Goal: Task Accomplishment & Management: Manage account settings

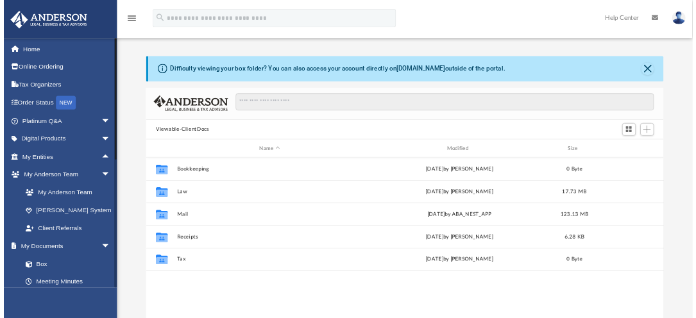
scroll to position [282, 723]
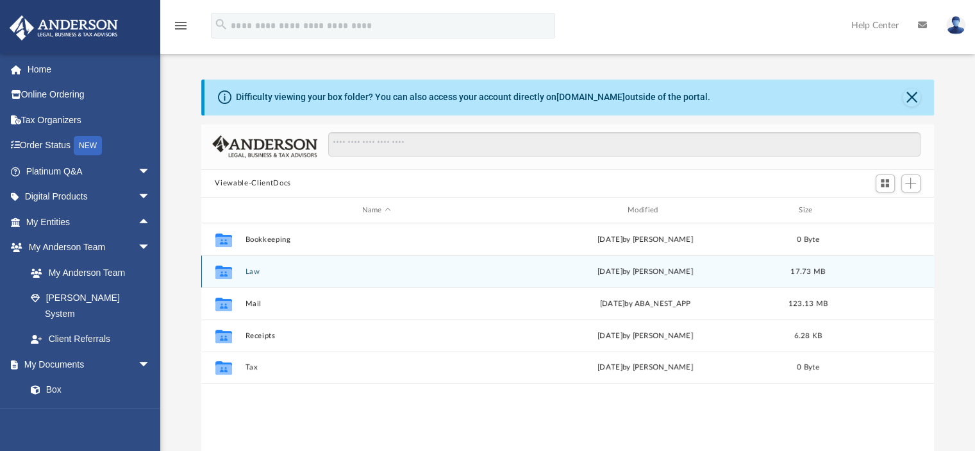
click at [253, 271] on button "Law" at bounding box center [376, 271] width 263 height 8
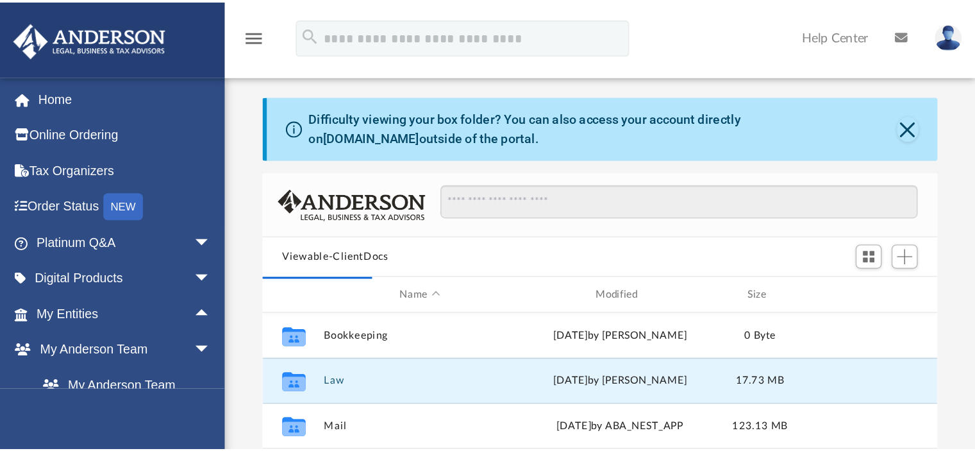
scroll to position [282, 472]
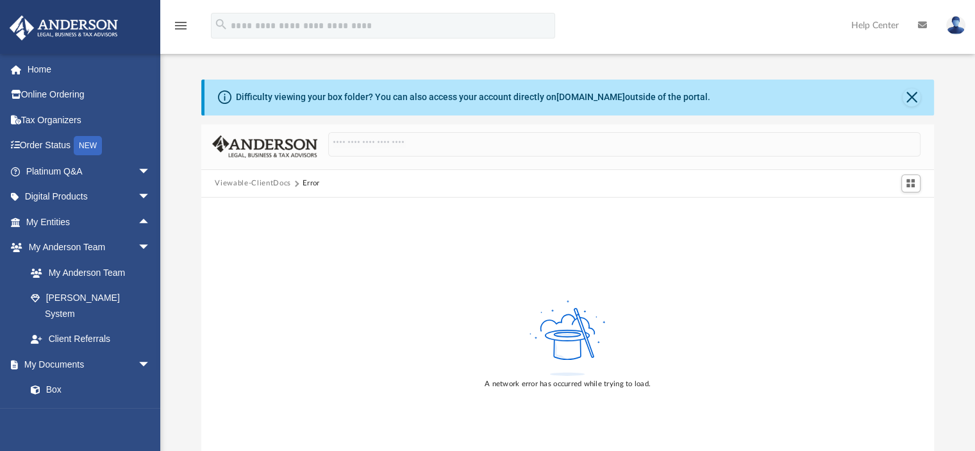
click at [279, 178] on button "Viewable-ClientDocs" at bounding box center [253, 184] width 76 height 12
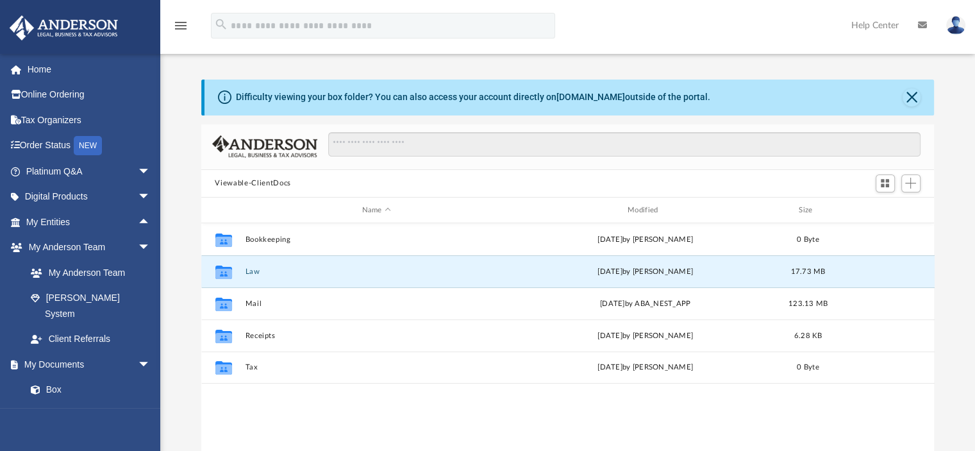
scroll to position [282, 723]
click at [579, 268] on div "[DATE] by [PERSON_NAME]" at bounding box center [645, 272] width 263 height 12
click at [255, 276] on div "Collaborated Folder Law [DATE] by [PERSON_NAME] 17.73 MB" at bounding box center [568, 271] width 734 height 32
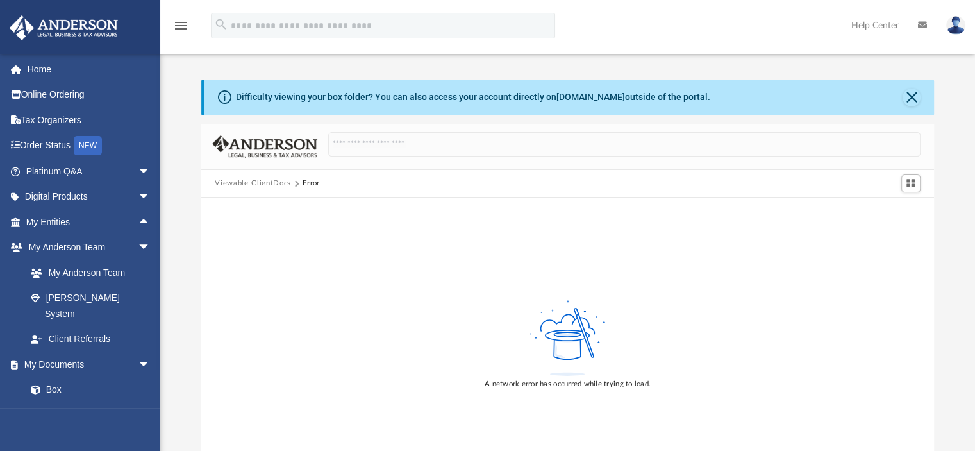
click at [264, 180] on button "Viewable-ClientDocs" at bounding box center [253, 184] width 76 height 12
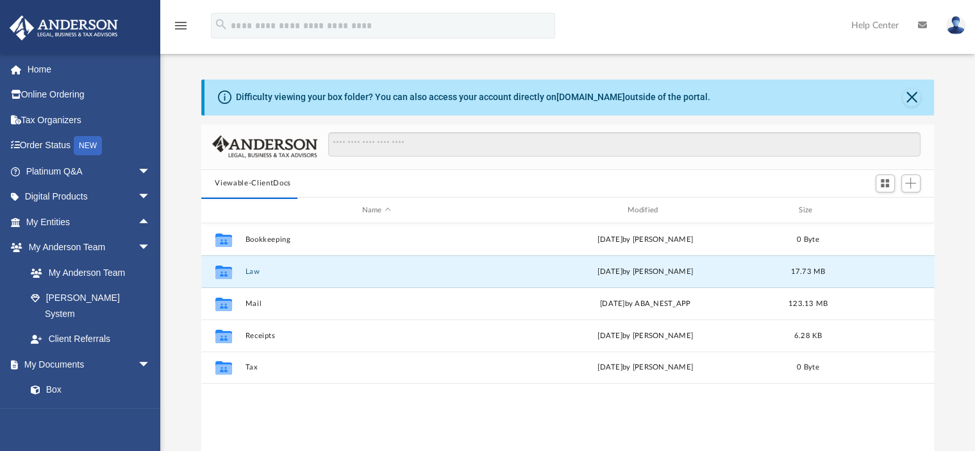
click at [948, 33] on link at bounding box center [956, 25] width 38 height 56
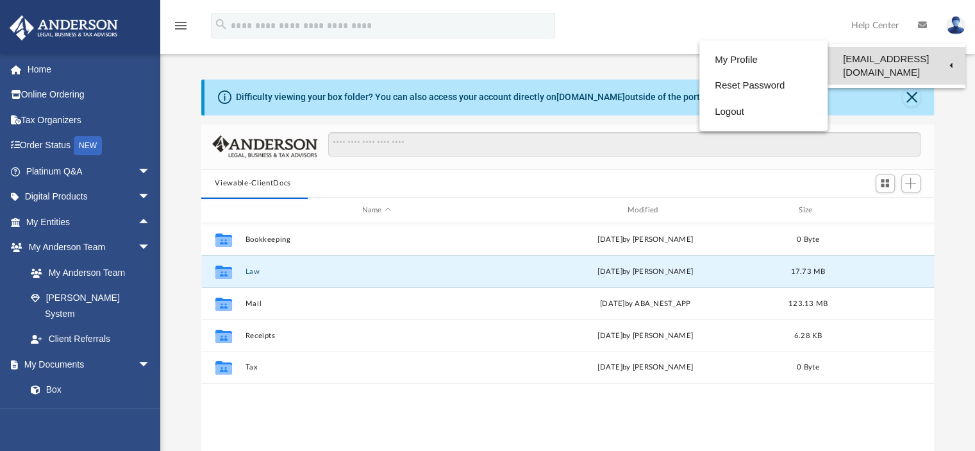
click at [907, 63] on link "[EMAIL_ADDRESS][DOMAIN_NAME]" at bounding box center [897, 66] width 138 height 38
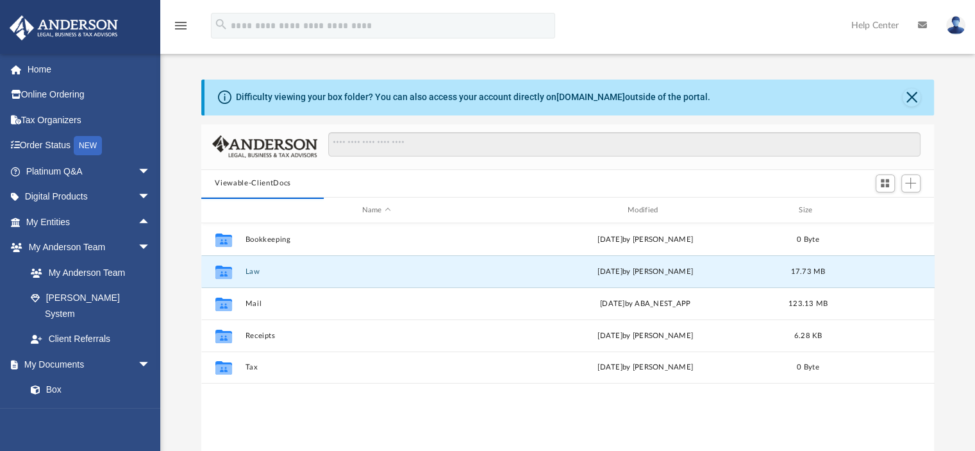
click at [963, 24] on img at bounding box center [955, 25] width 19 height 19
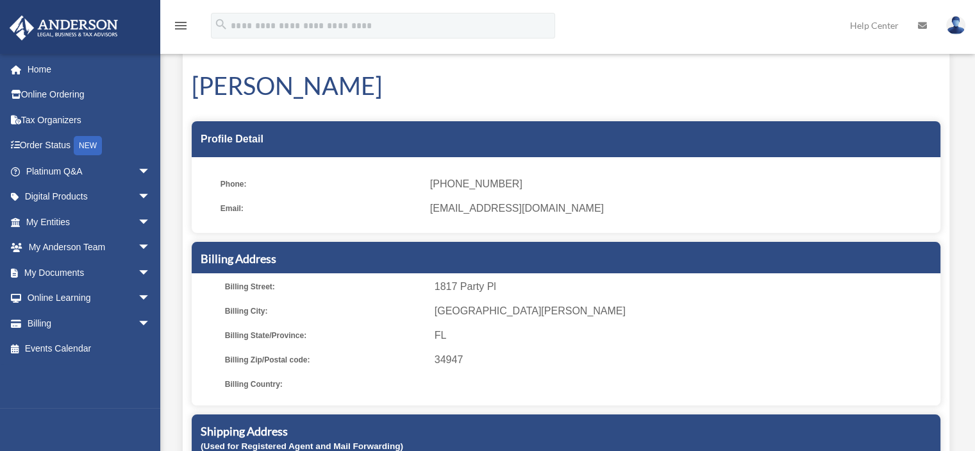
click at [762, 167] on ul "Phone: (612) 790-2200 Email: kgoserud@gmail.com" at bounding box center [566, 199] width 749 height 67
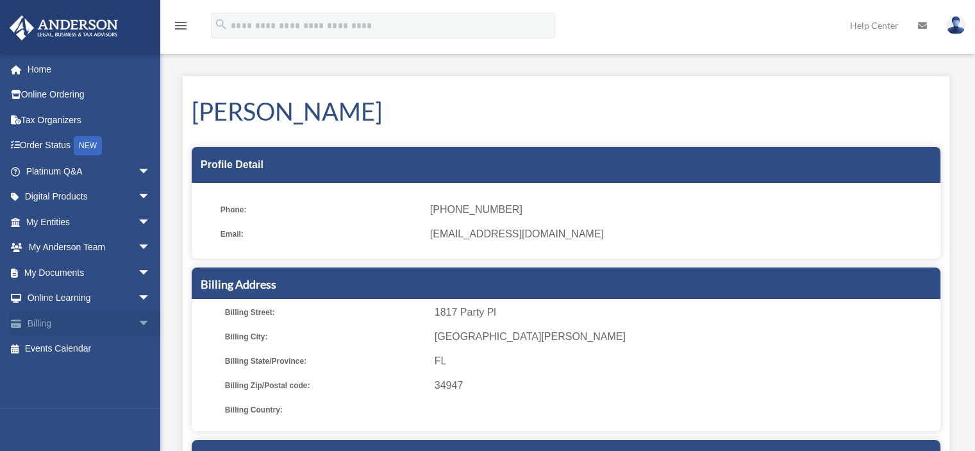
click at [138, 315] on span "arrow_drop_down" at bounding box center [151, 323] width 26 height 26
click at [138, 225] on span "arrow_drop_down" at bounding box center [151, 222] width 26 height 26
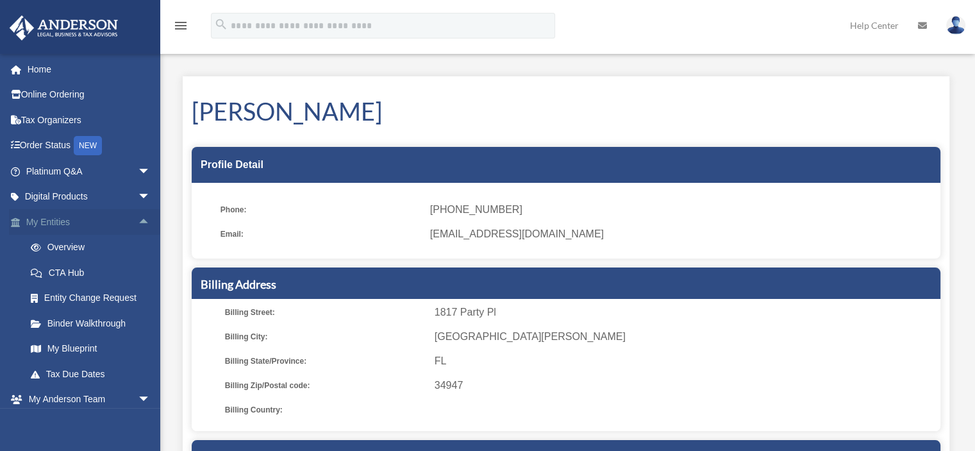
click at [138, 225] on span "arrow_drop_up" at bounding box center [151, 222] width 26 height 26
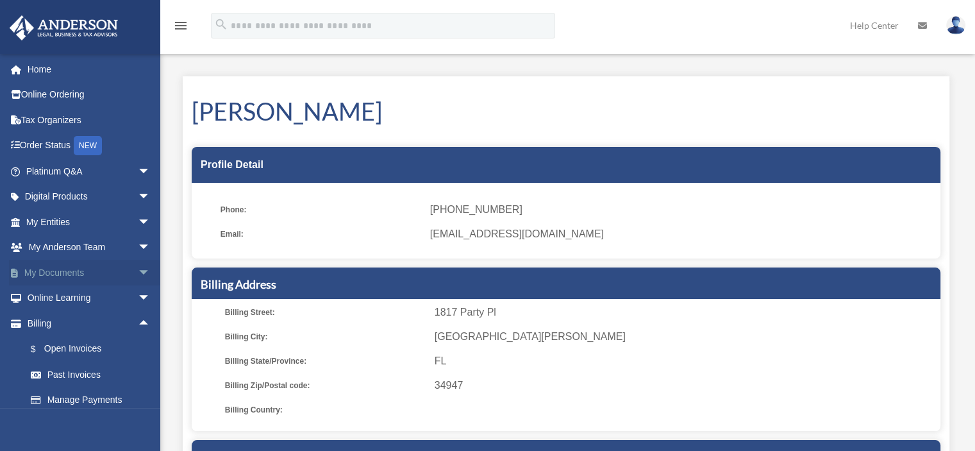
click at [138, 271] on span "arrow_drop_down" at bounding box center [151, 273] width 26 height 26
click at [87, 298] on link "Box" at bounding box center [94, 298] width 152 height 26
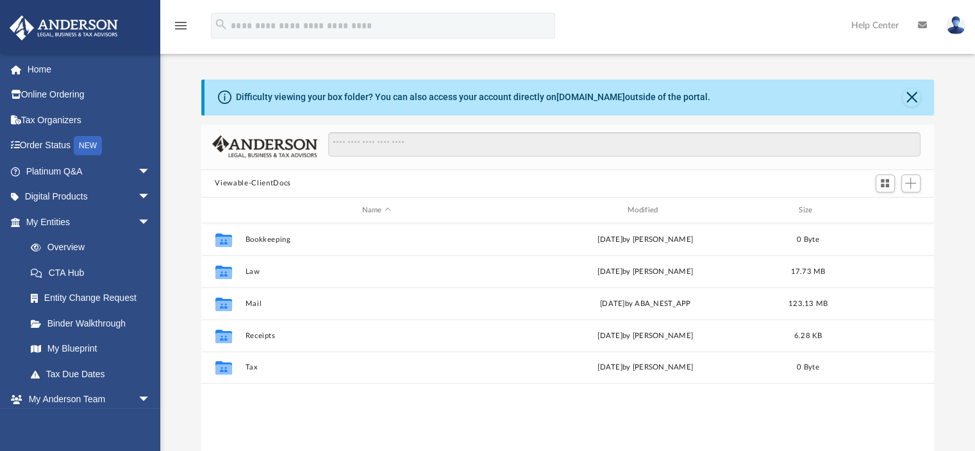
scroll to position [282, 723]
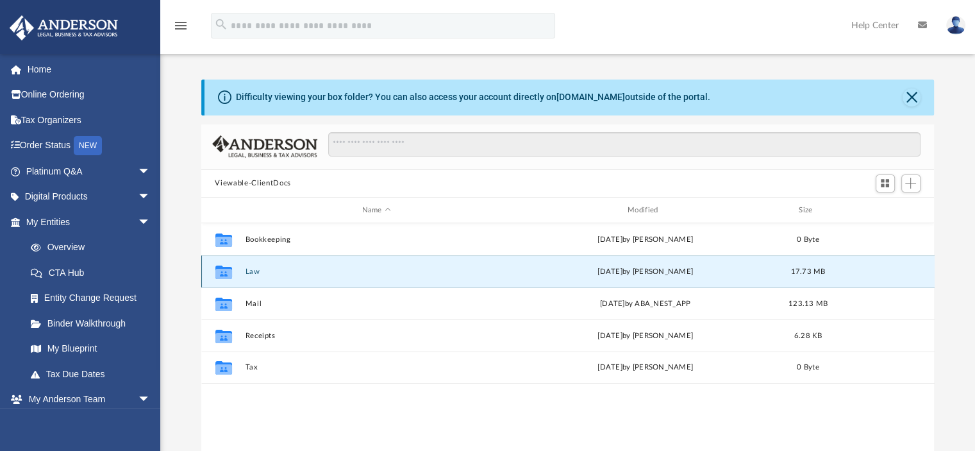
click at [251, 267] on button "Law" at bounding box center [376, 271] width 263 height 8
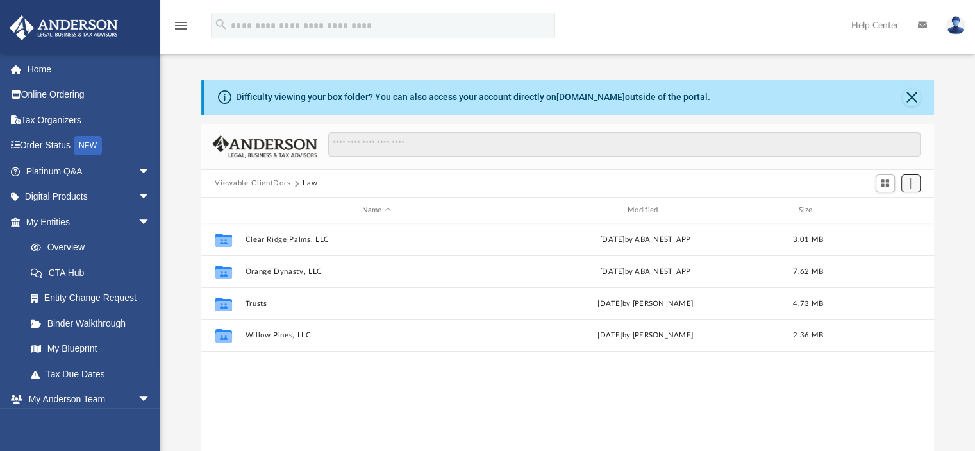
click at [908, 183] on span "Add" at bounding box center [910, 183] width 11 height 11
click at [880, 207] on li "Upload" at bounding box center [892, 208] width 41 height 13
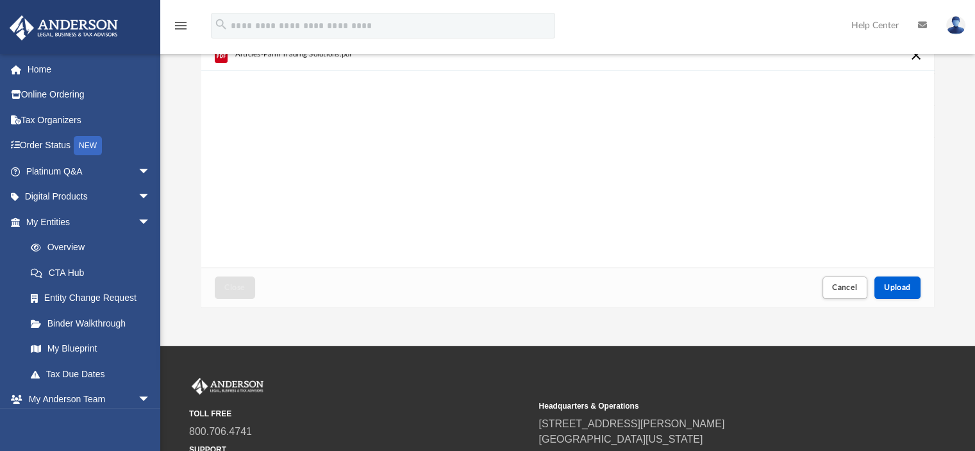
scroll to position [306, 0]
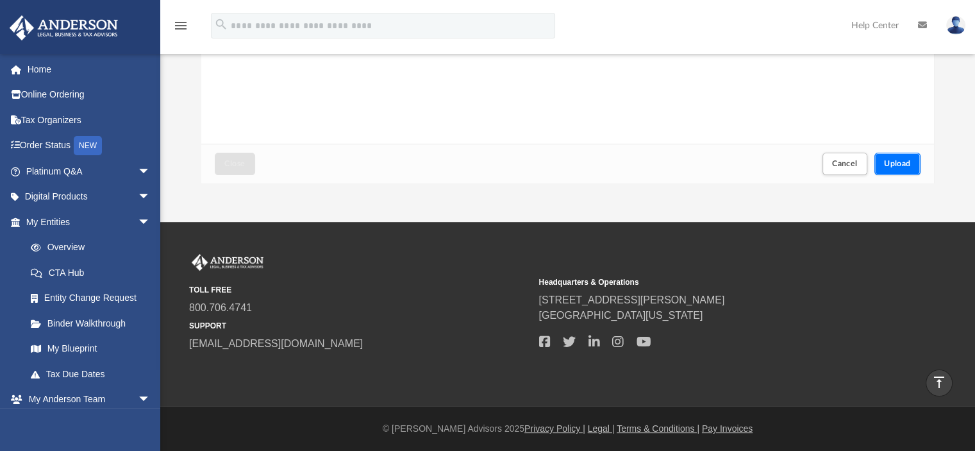
click at [893, 164] on span "Upload" at bounding box center [897, 164] width 27 height 8
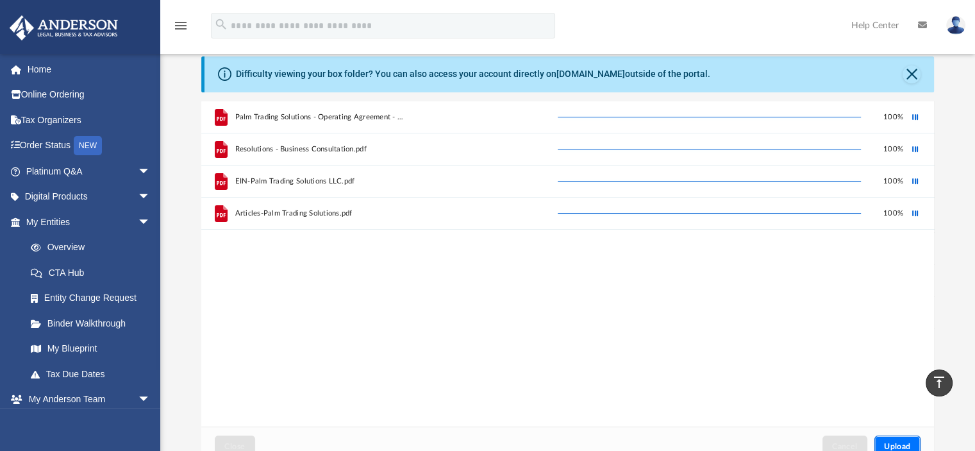
scroll to position [0, 0]
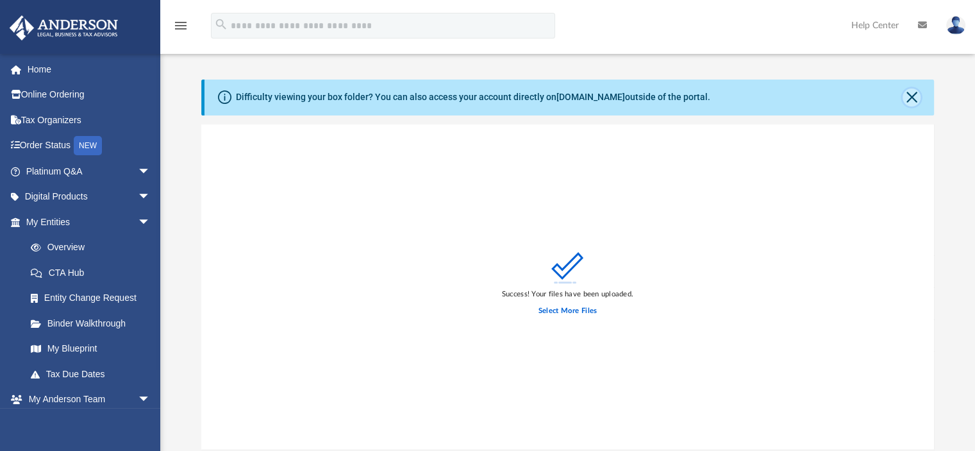
click at [913, 94] on button "Close" at bounding box center [912, 97] width 18 height 18
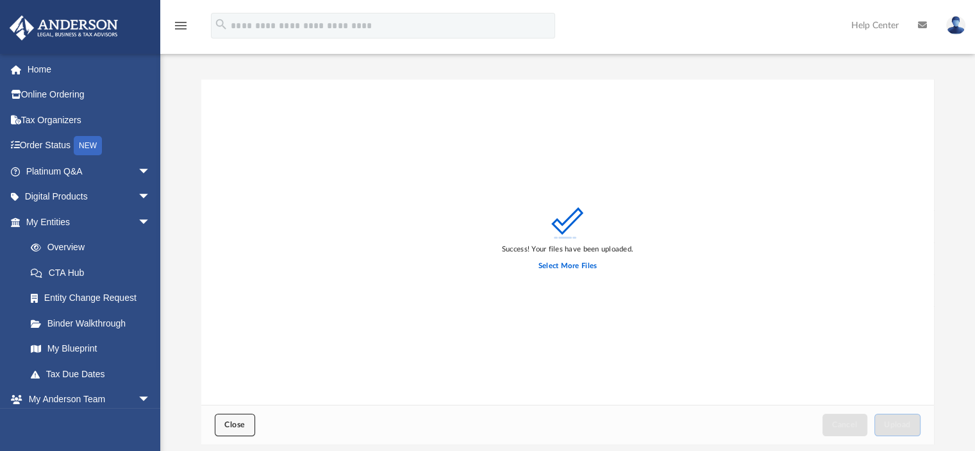
click at [236, 428] on span "Close" at bounding box center [234, 425] width 21 height 8
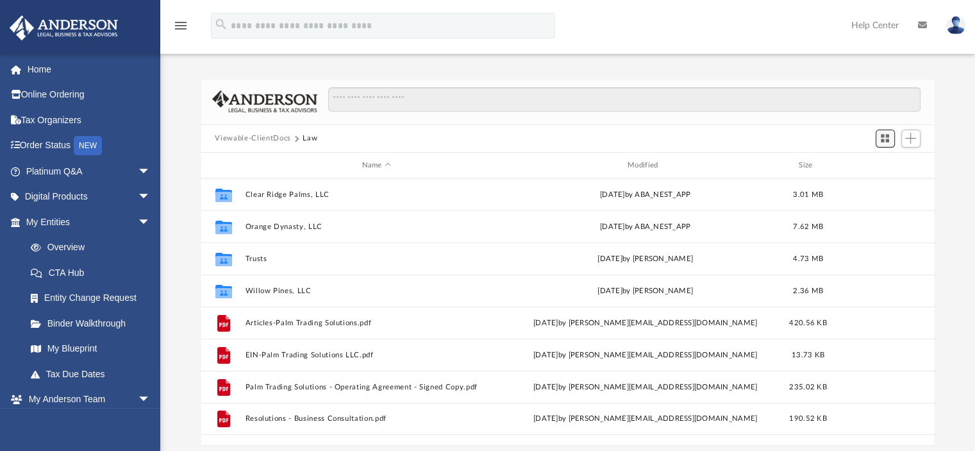
click at [890, 137] on span "Switch to Grid View" at bounding box center [885, 138] width 11 height 11
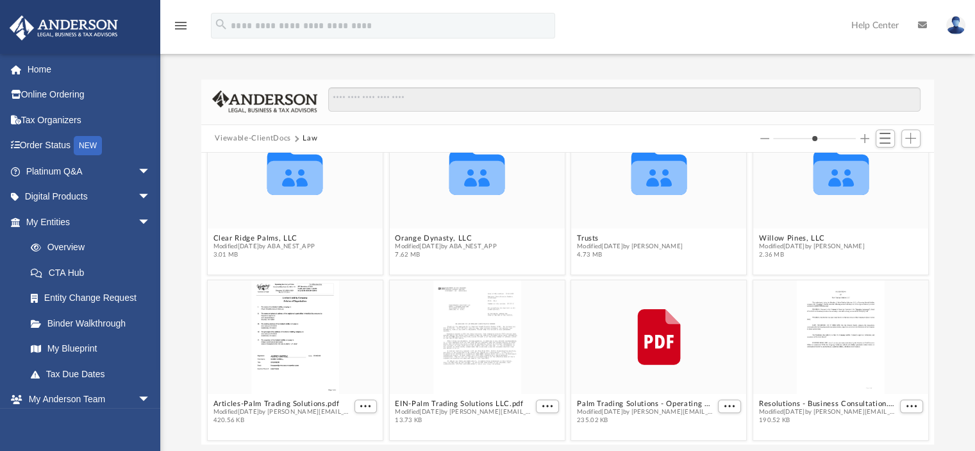
scroll to position [45, 0]
click at [913, 142] on span "Add" at bounding box center [910, 138] width 11 height 11
click at [896, 184] on li "New Folder" at bounding box center [892, 184] width 41 height 13
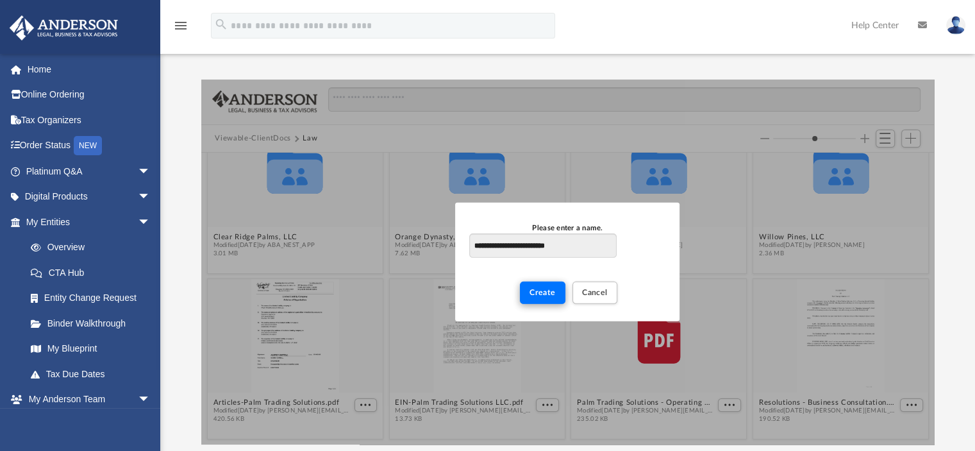
type input "**********"
click at [544, 289] on span "Create" at bounding box center [543, 293] width 26 height 8
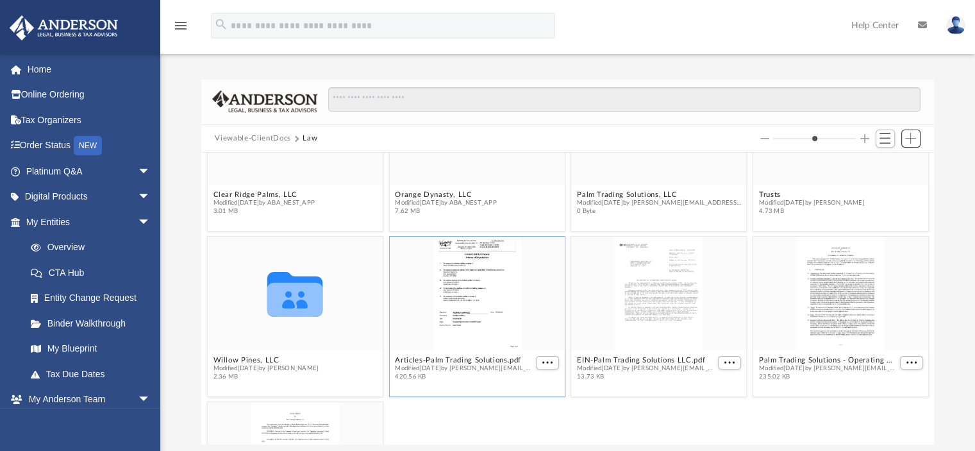
scroll to position [90, 0]
drag, startPoint x: 484, startPoint y: 290, endPoint x: 469, endPoint y: 318, distance: 31.3
click at [469, 318] on div "grid" at bounding box center [476, 291] width 175 height 114
click at [542, 361] on span "More options" at bounding box center [547, 360] width 10 height 6
click at [964, 175] on div "Difficulty viewing your box folder? You can also access your account directly o…" at bounding box center [567, 262] width 815 height 365
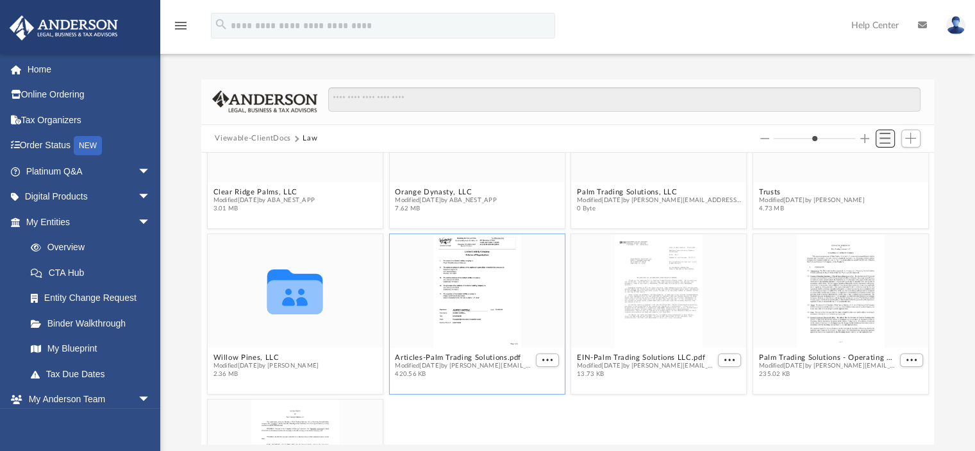
click at [889, 138] on span "Switch to List View" at bounding box center [885, 138] width 11 height 11
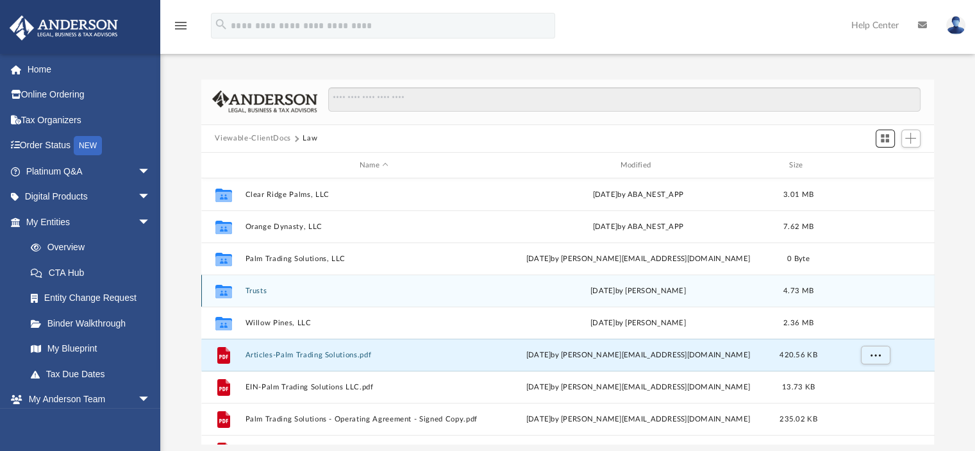
scroll to position [23, 0]
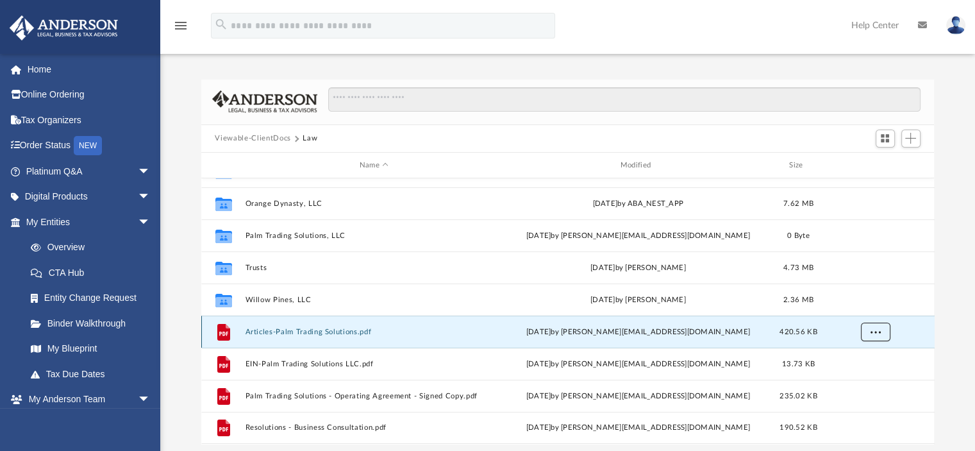
click at [875, 331] on span "More options" at bounding box center [875, 331] width 10 height 7
click at [974, 287] on div "Difficulty viewing your box folder? You can also access your account directly o…" at bounding box center [567, 262] width 815 height 365
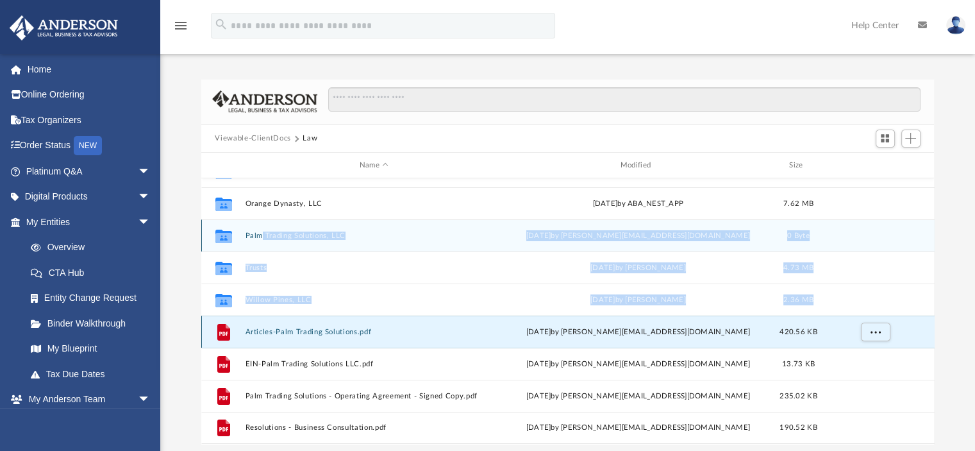
drag, startPoint x: 223, startPoint y: 333, endPoint x: 256, endPoint y: 233, distance: 105.4
click at [256, 233] on div "Collaborated Folder Clear Ridge Palms, LLC [DATE] by ABA_NEST_APP 3.01 MB Colla…" at bounding box center [568, 299] width 734 height 289
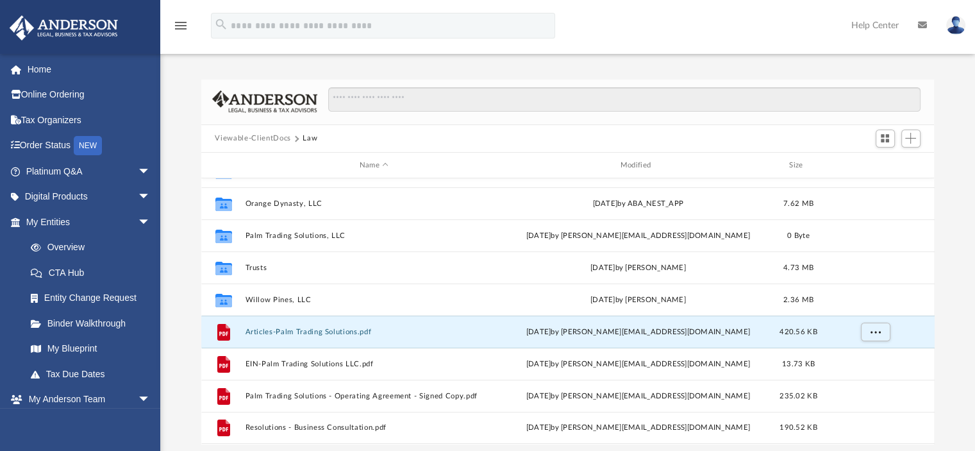
click at [180, 277] on div "Difficulty viewing your box folder? You can also access your account directly o…" at bounding box center [567, 262] width 815 height 365
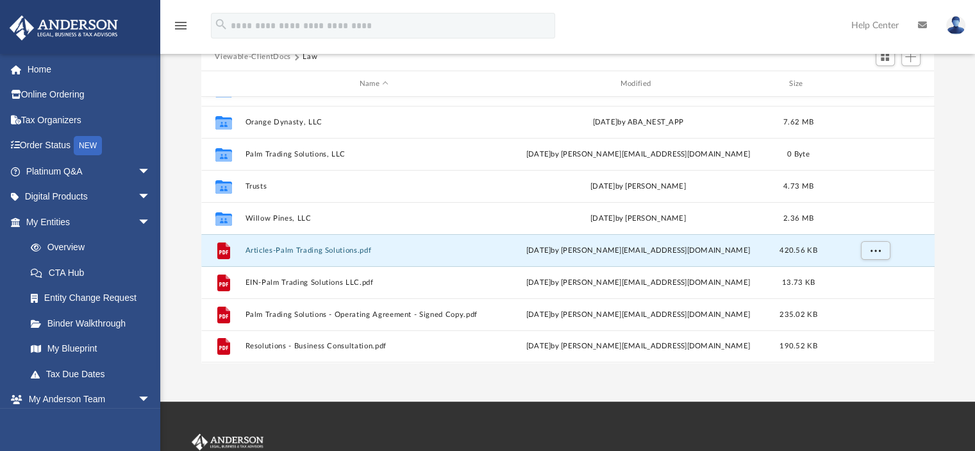
scroll to position [72, 0]
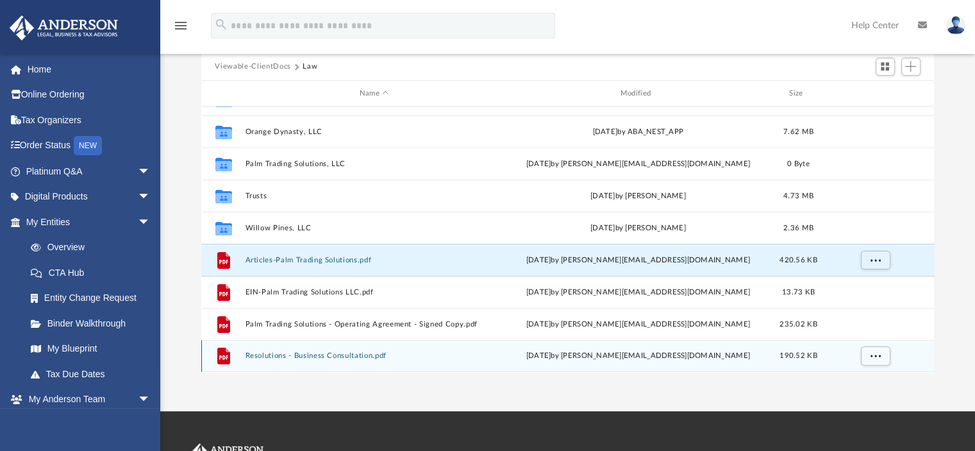
click at [355, 351] on div "File Resolutions - Business Consultation.pdf [DATE] by [EMAIL_ADDRESS][DOMAIN_N…" at bounding box center [568, 356] width 734 height 32
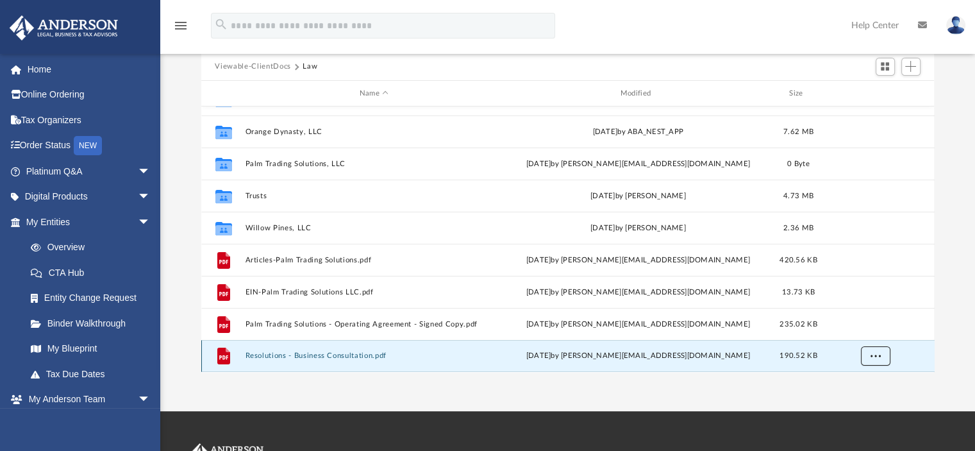
click at [872, 353] on span "More options" at bounding box center [875, 355] width 10 height 7
click at [864, 305] on li "Preview" at bounding box center [863, 308] width 37 height 13
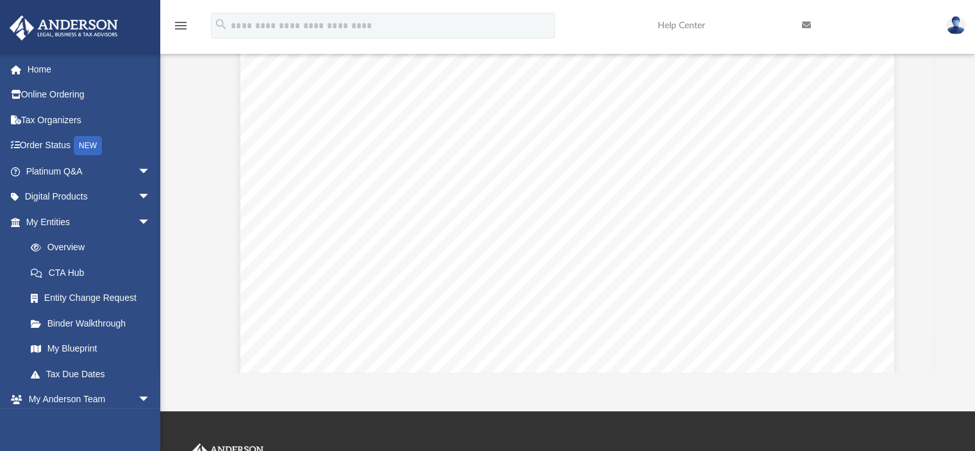
scroll to position [1003, 0]
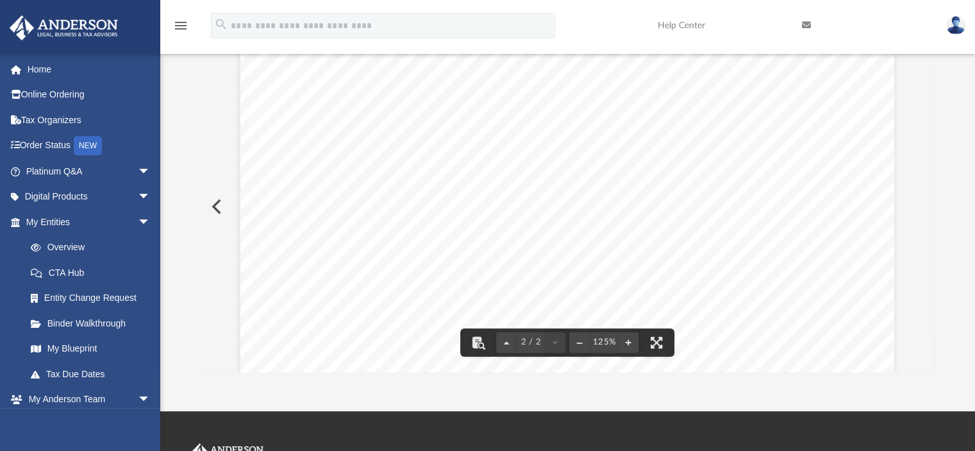
click at [217, 198] on button "Preview" at bounding box center [215, 207] width 28 height 36
click at [950, 23] on img at bounding box center [955, 25] width 19 height 19
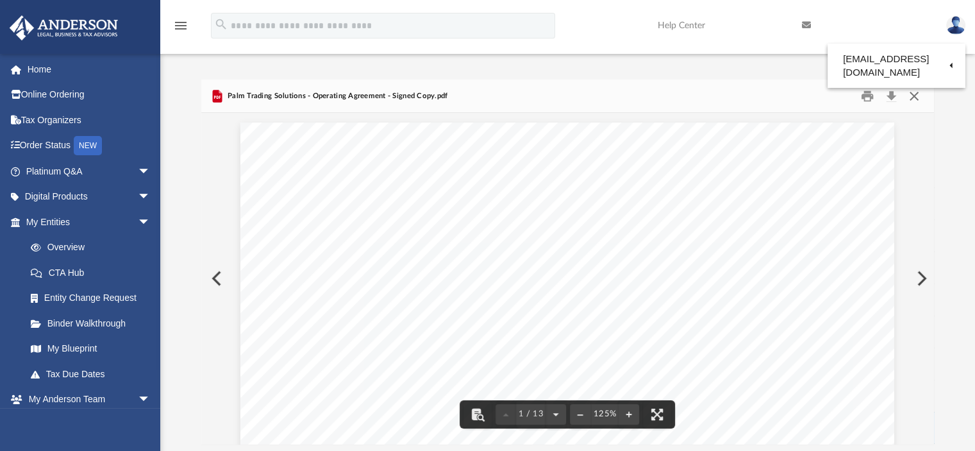
click at [912, 92] on button "Close" at bounding box center [914, 96] width 23 height 20
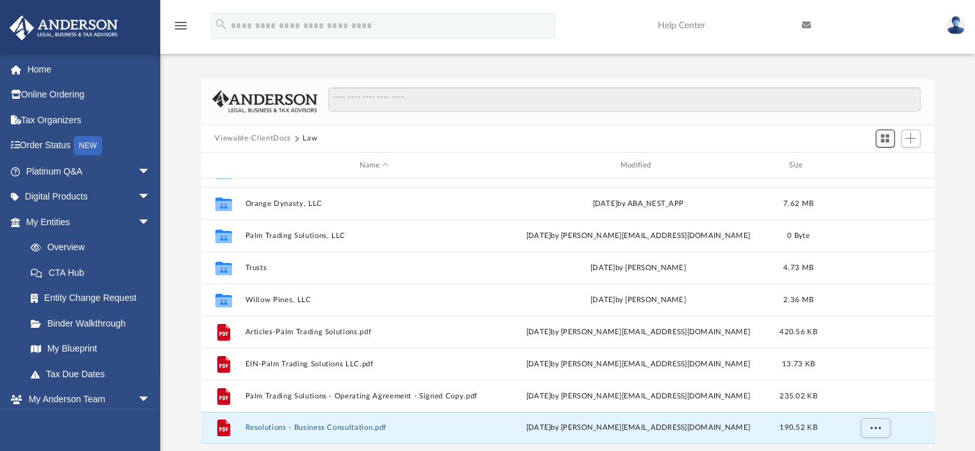
click at [885, 135] on span "Switch to Grid View" at bounding box center [885, 138] width 11 height 11
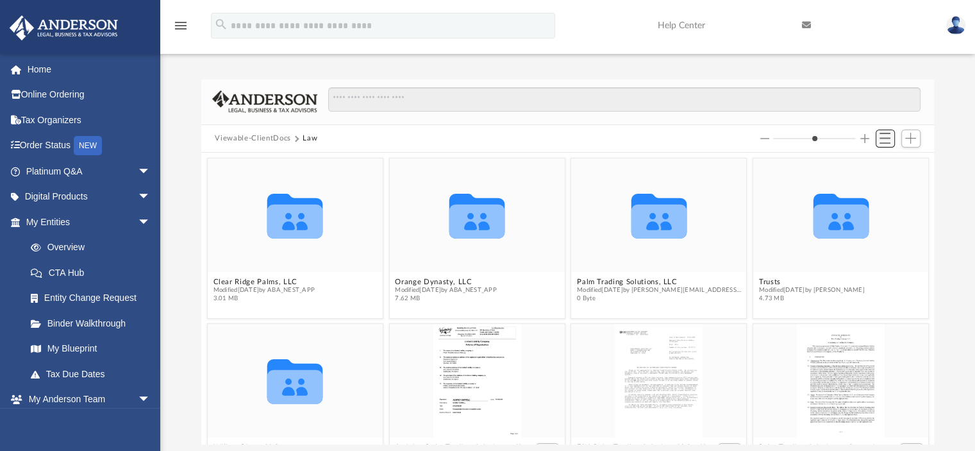
scroll to position [282, 723]
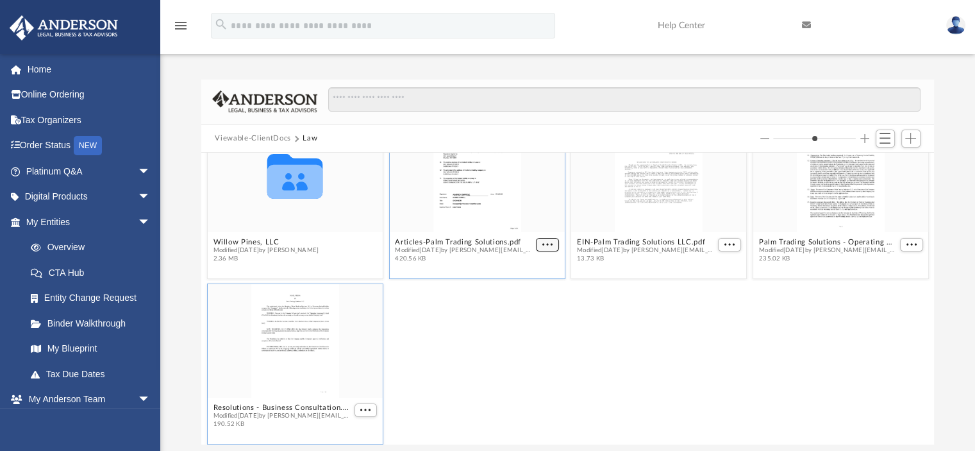
click at [537, 245] on div "Collaborated Folder Clear Ridge Palms, LLC Modified [DATE] by ABA_NEST_APP 3.01…" at bounding box center [568, 298] width 734 height 291
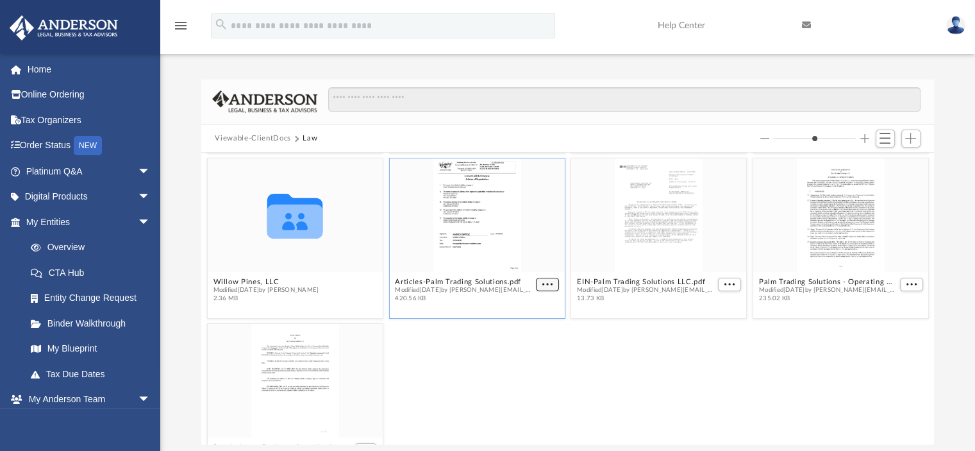
click at [543, 285] on span "More options" at bounding box center [547, 284] width 10 height 6
click at [676, 344] on div "Resolutions - Business Consultation.pdf Modified [DATE] by [EMAIL_ADDRESS][DOMA…" at bounding box center [568, 404] width 728 height 167
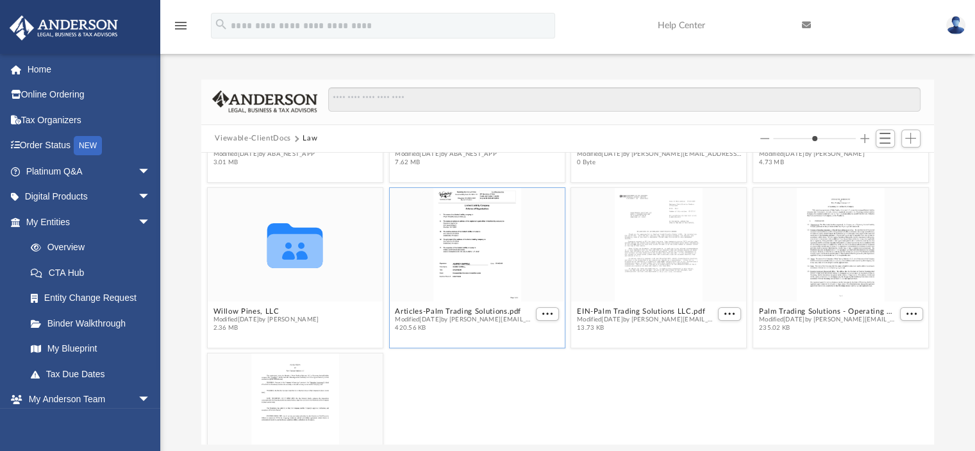
scroll to position [0, 0]
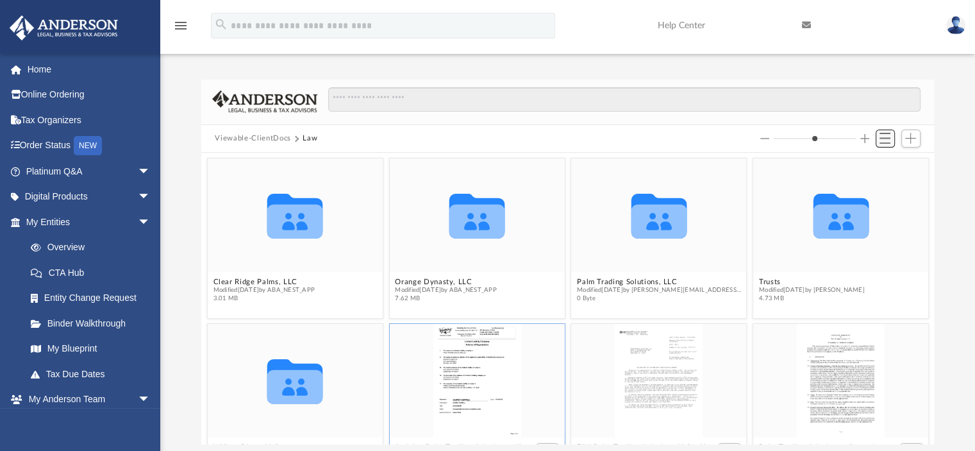
click at [882, 134] on span "Switch to List View" at bounding box center [885, 138] width 11 height 11
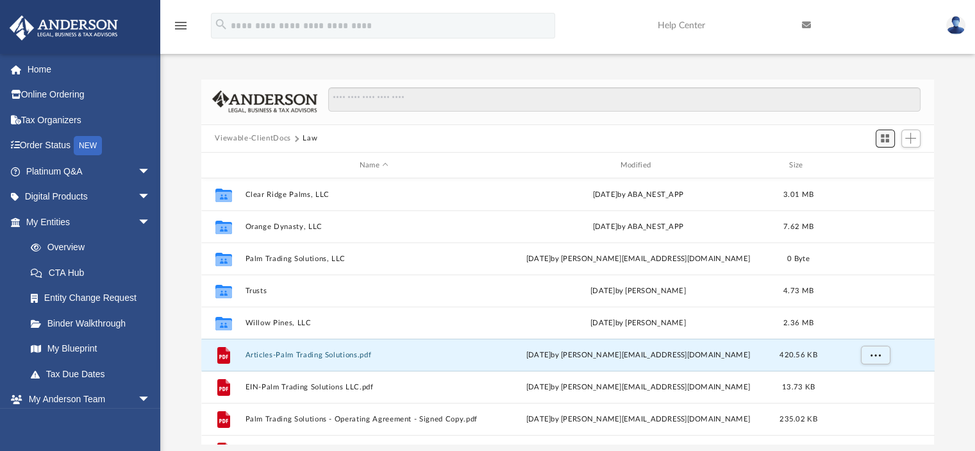
scroll to position [282, 723]
drag, startPoint x: 304, startPoint y: 356, endPoint x: 177, endPoint y: 320, distance: 131.9
click at [177, 320] on div "Difficulty viewing your box folder? You can also access your account directly o…" at bounding box center [567, 262] width 815 height 365
click at [875, 355] on span "More options" at bounding box center [875, 354] width 10 height 7
click at [180, 218] on div "Difficulty viewing your box folder? You can also access your account directly o…" at bounding box center [567, 262] width 815 height 365
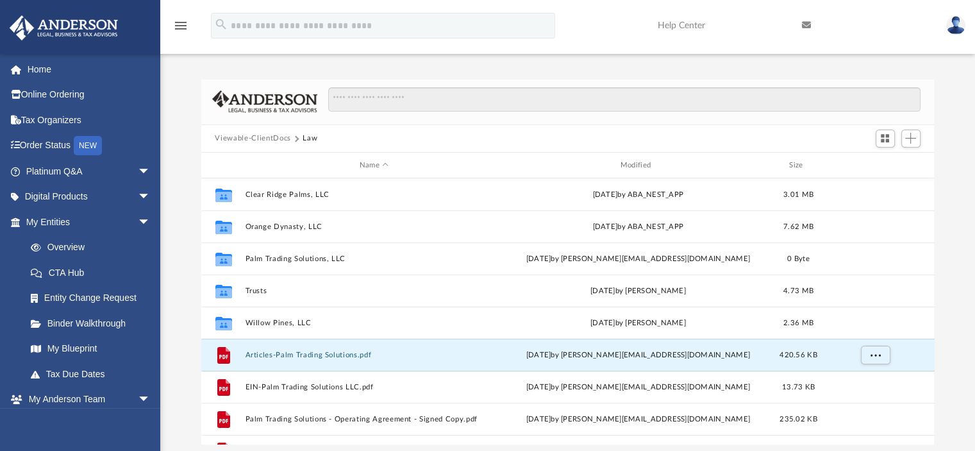
click at [278, 138] on button "Viewable-ClientDocs" at bounding box center [253, 139] width 76 height 12
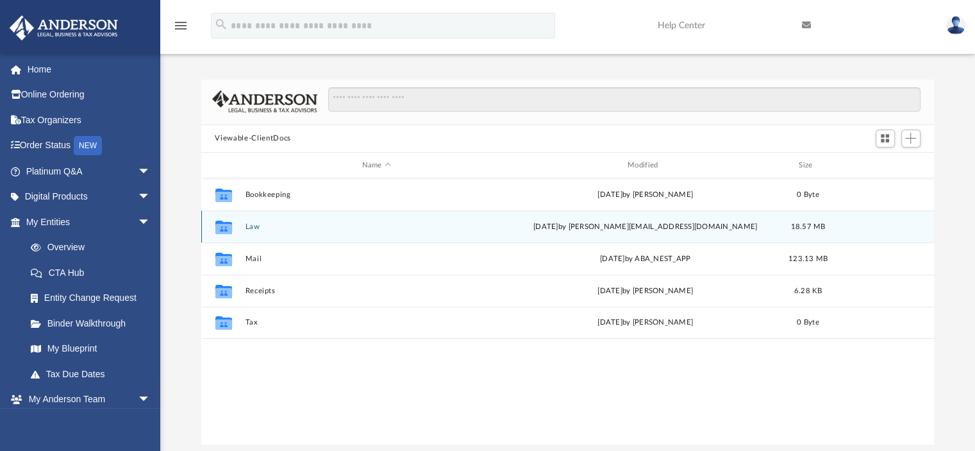
click at [253, 224] on button "Law" at bounding box center [376, 227] width 263 height 8
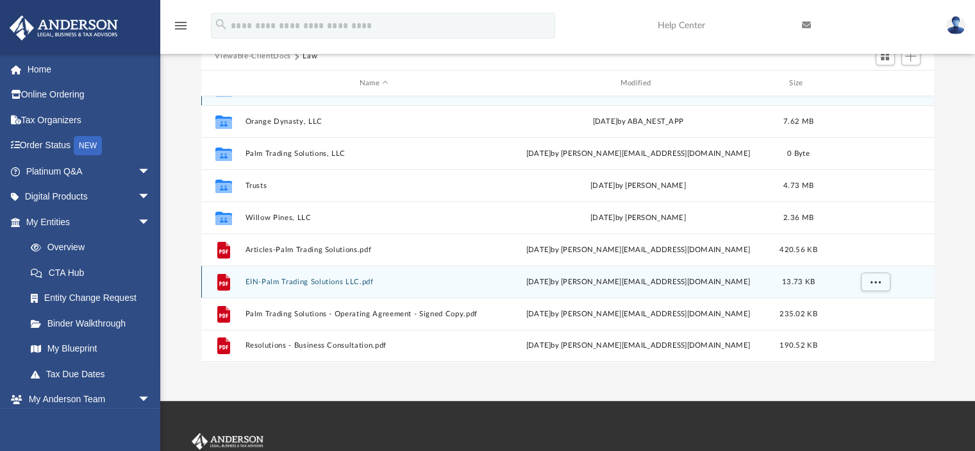
scroll to position [0, 0]
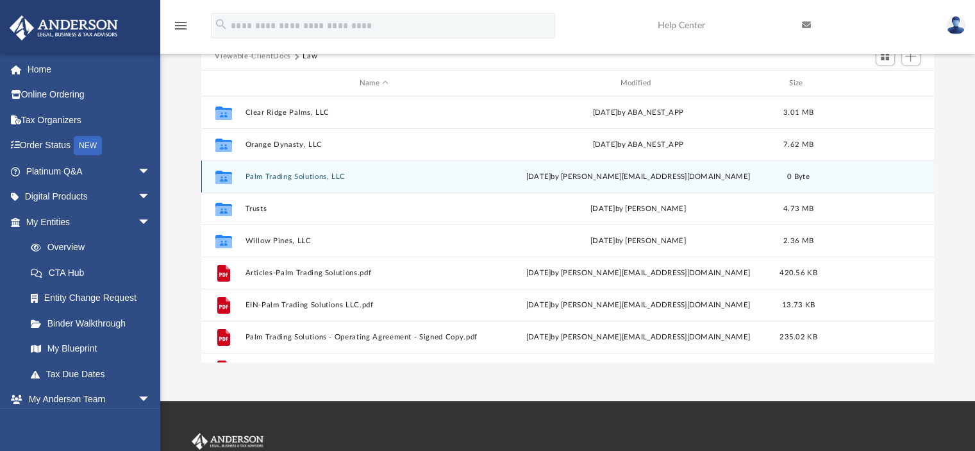
click at [320, 181] on div "Collaborated Folder Palm Trading Solutions, LLC [DATE] by [EMAIL_ADDRESS][DOMAI…" at bounding box center [568, 176] width 734 height 32
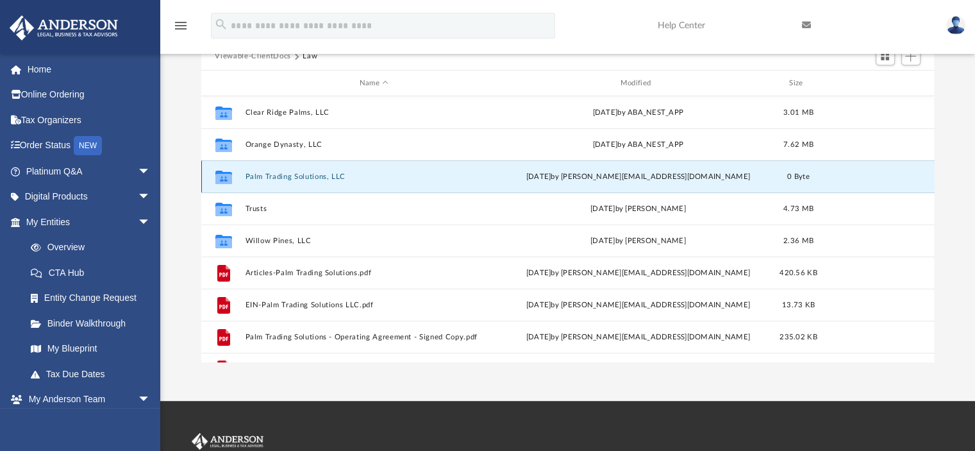
click at [326, 176] on button "Palm Trading Solutions, LLC" at bounding box center [374, 176] width 258 height 8
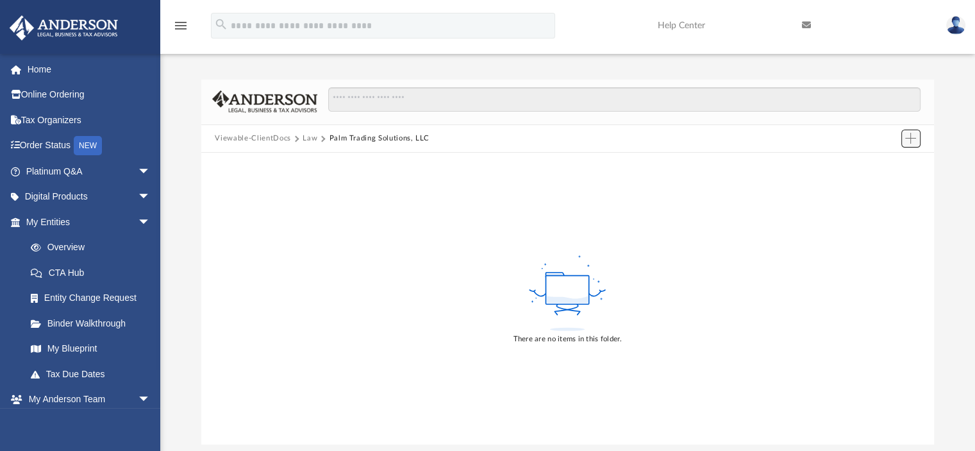
click at [911, 144] on button "Add" at bounding box center [911, 139] width 19 height 18
click at [878, 165] on li "Upload" at bounding box center [892, 163] width 41 height 13
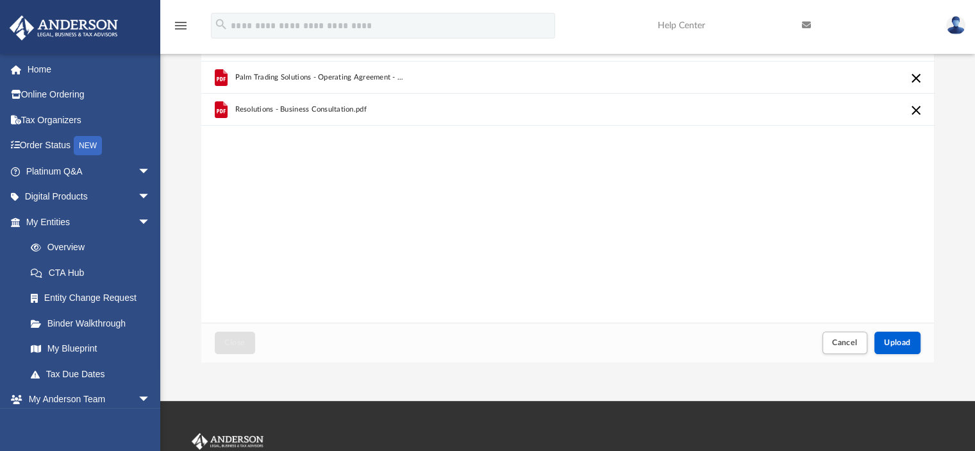
scroll to position [82, 0]
click at [893, 348] on button "Upload" at bounding box center [898, 343] width 46 height 22
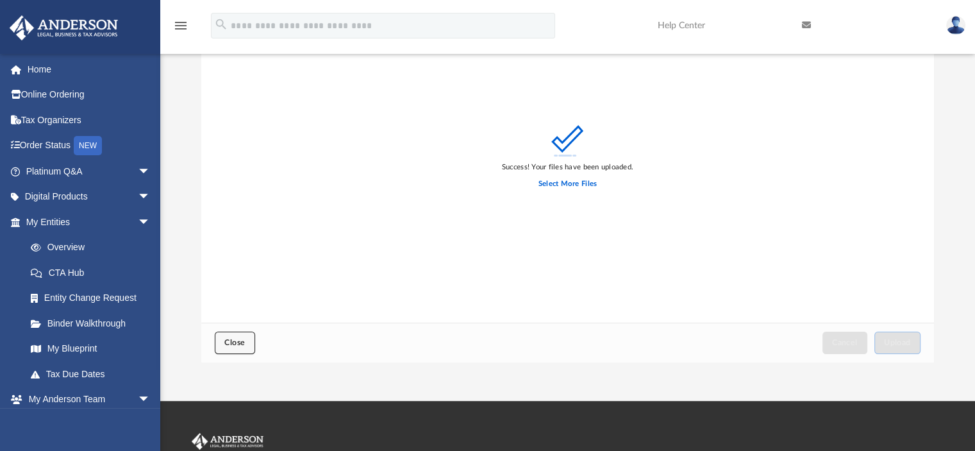
click at [224, 344] on span "Close" at bounding box center [234, 343] width 21 height 8
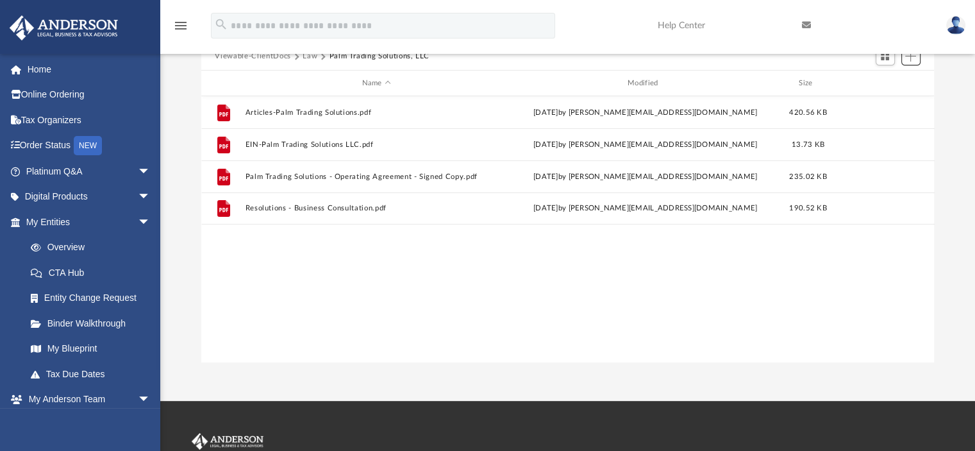
scroll to position [0, 0]
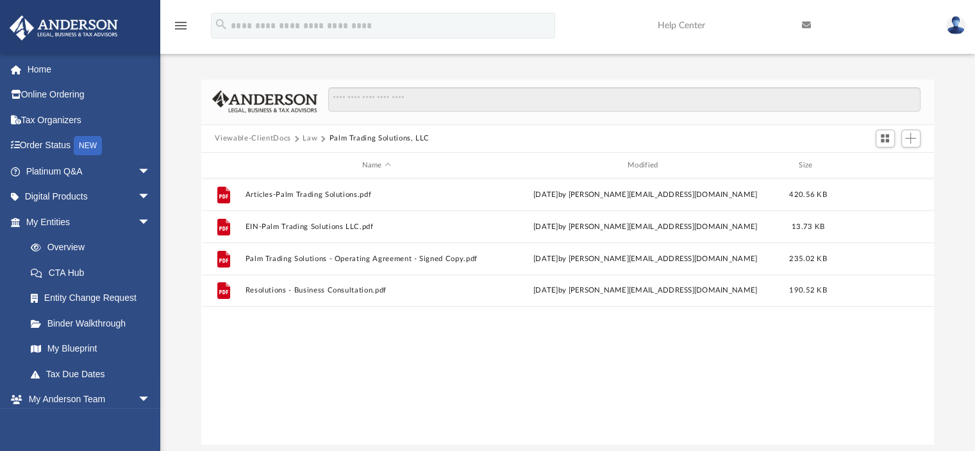
click at [306, 133] on button "Law" at bounding box center [310, 139] width 15 height 12
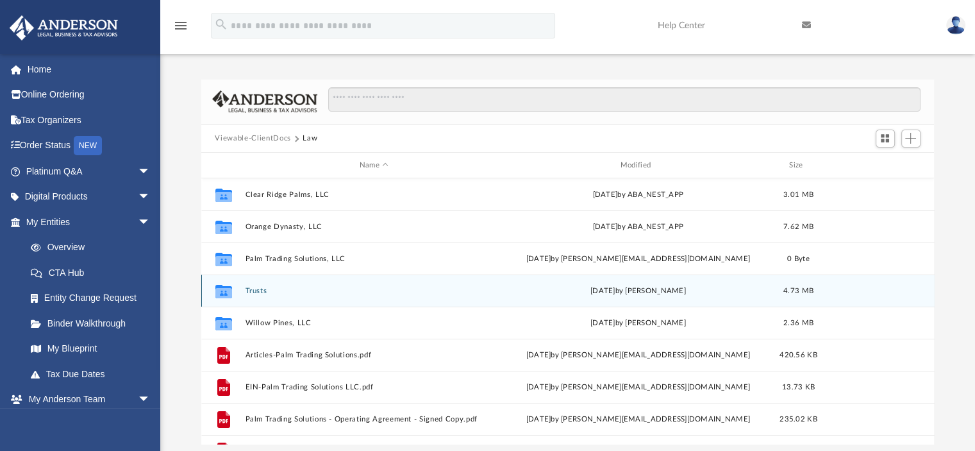
scroll to position [23, 0]
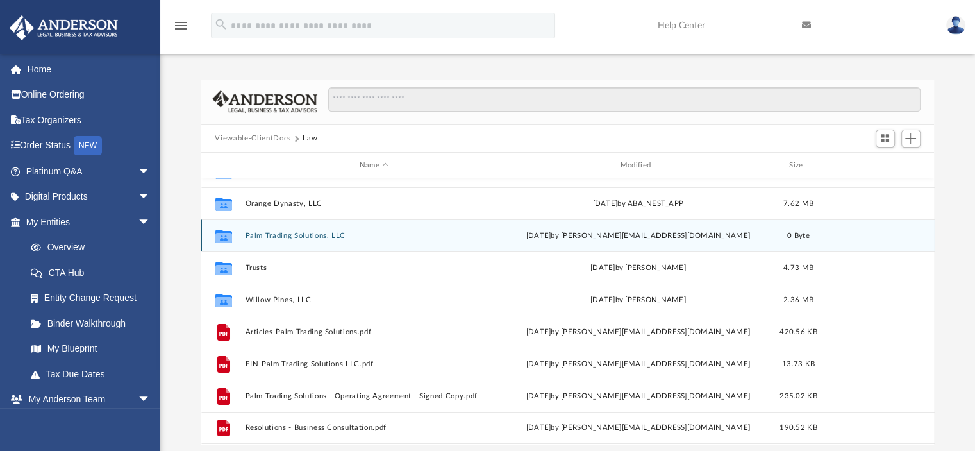
click at [303, 238] on button "Palm Trading Solutions, LLC" at bounding box center [374, 235] width 258 height 8
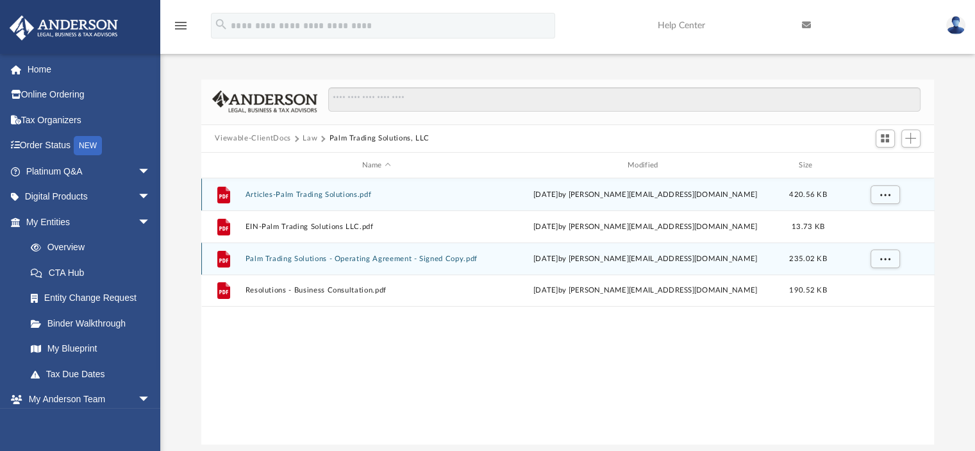
scroll to position [0, 0]
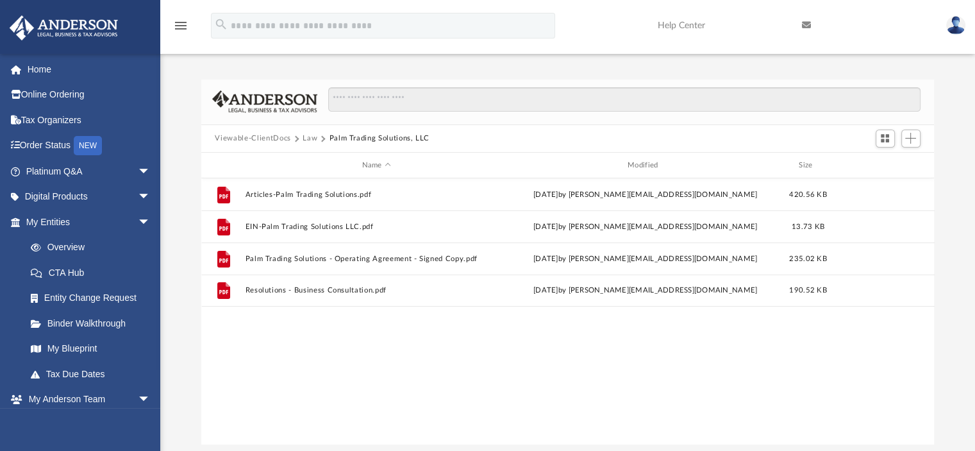
click at [309, 135] on button "Law" at bounding box center [310, 139] width 15 height 12
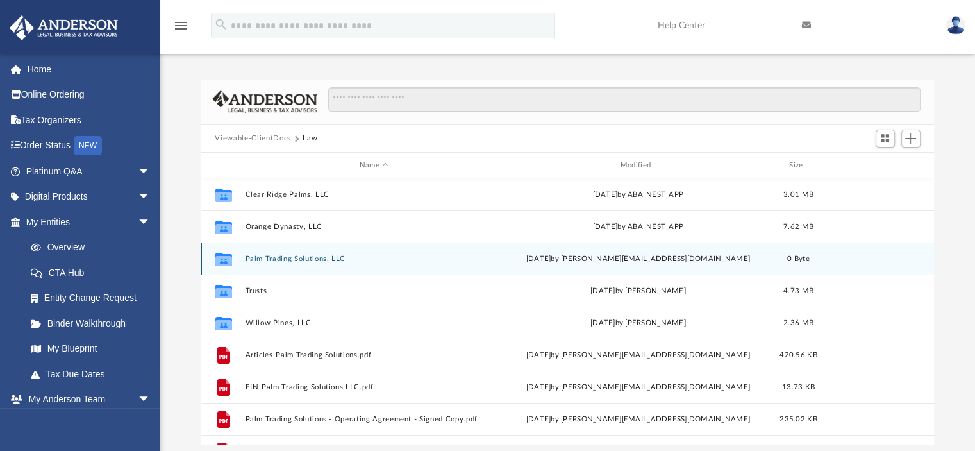
scroll to position [23, 0]
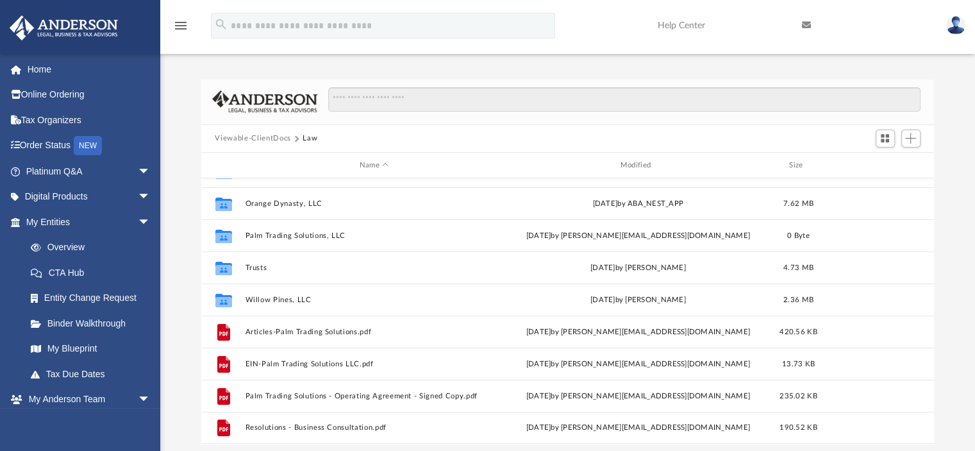
drag, startPoint x: 595, startPoint y: 328, endPoint x: 183, endPoint y: 239, distance: 421.8
click at [183, 239] on div "Difficulty viewing your box folder? You can also access your account directly o…" at bounding box center [567, 262] width 815 height 365
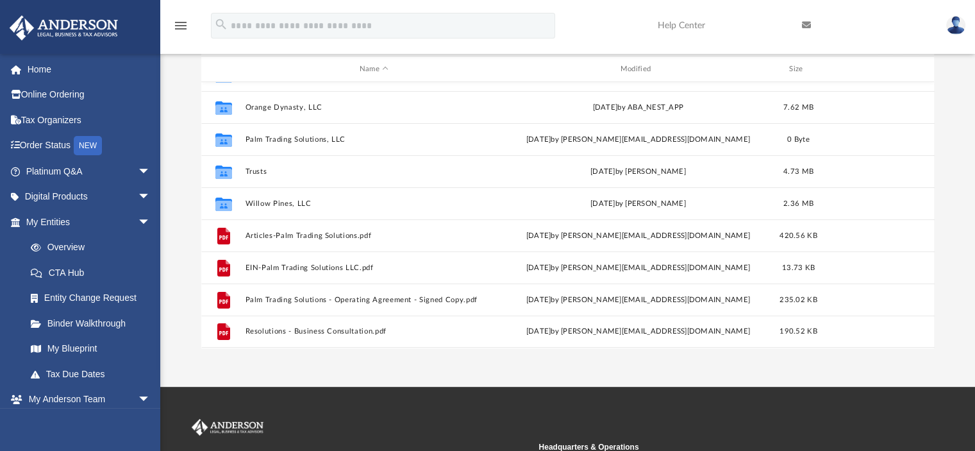
scroll to position [0, 0]
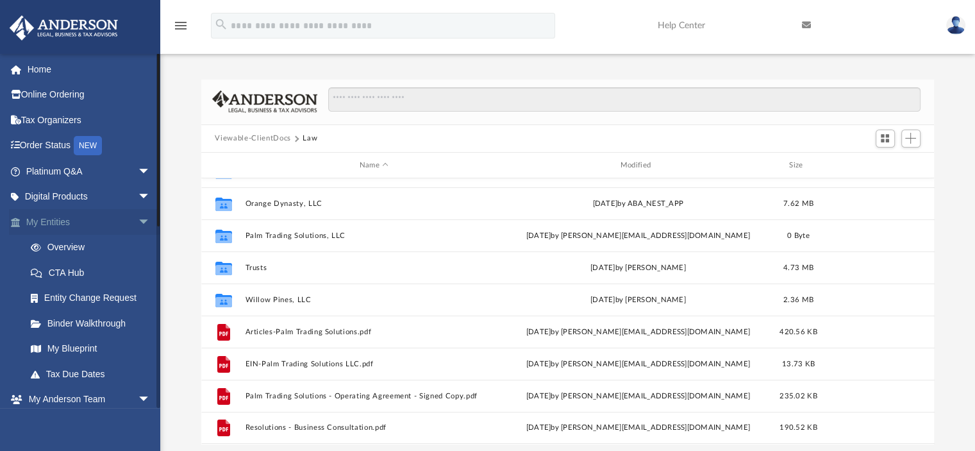
click at [138, 223] on span "arrow_drop_down" at bounding box center [151, 222] width 26 height 26
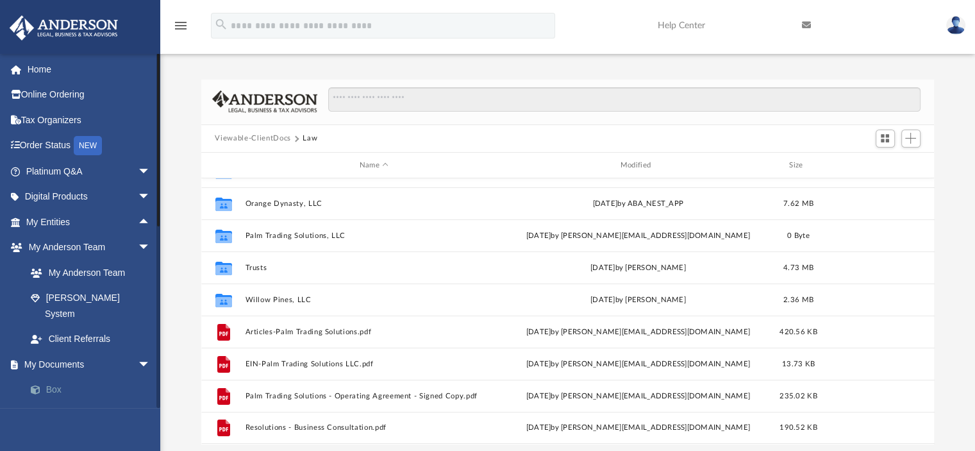
click at [46, 374] on span at bounding box center [42, 374] width 8 height 9
click at [53, 371] on link "Box" at bounding box center [94, 374] width 152 height 26
click at [61, 369] on link "Box" at bounding box center [94, 374] width 152 height 26
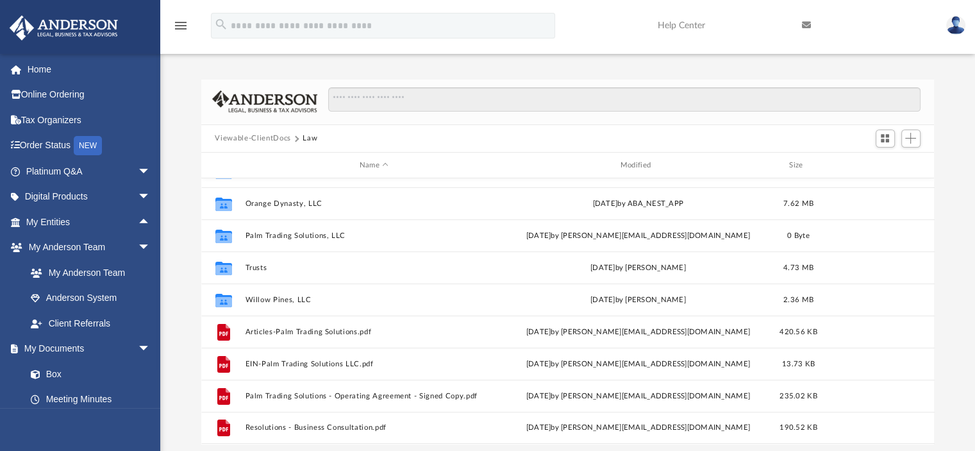
click at [194, 74] on div "Difficulty viewing your box folder? You can also access your account directly o…" at bounding box center [567, 249] width 815 height 392
click at [886, 135] on span "Switch to Grid View" at bounding box center [885, 138] width 11 height 11
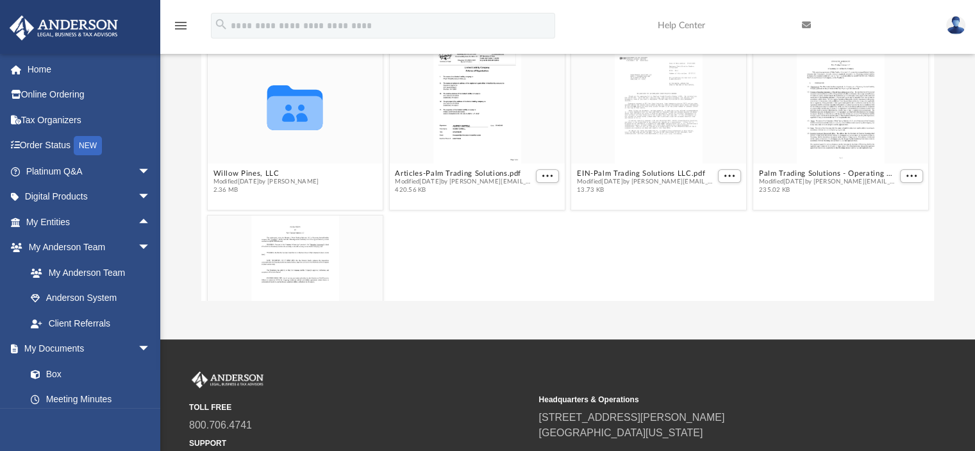
scroll to position [131, 0]
click at [906, 175] on span "More options" at bounding box center [911, 175] width 10 height 6
click at [958, 156] on div "Difficulty viewing your box folder? You can also access your account directly o…" at bounding box center [567, 118] width 815 height 365
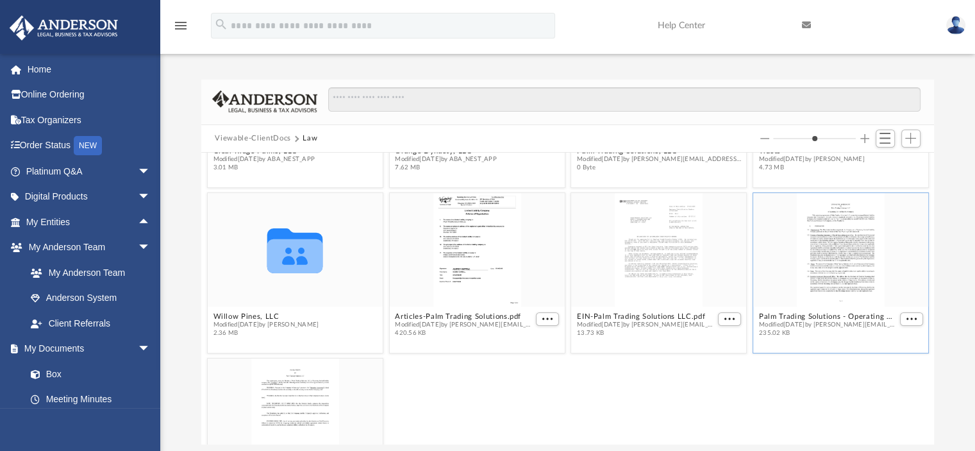
click at [236, 135] on button "Viewable-ClientDocs" at bounding box center [253, 139] width 76 height 12
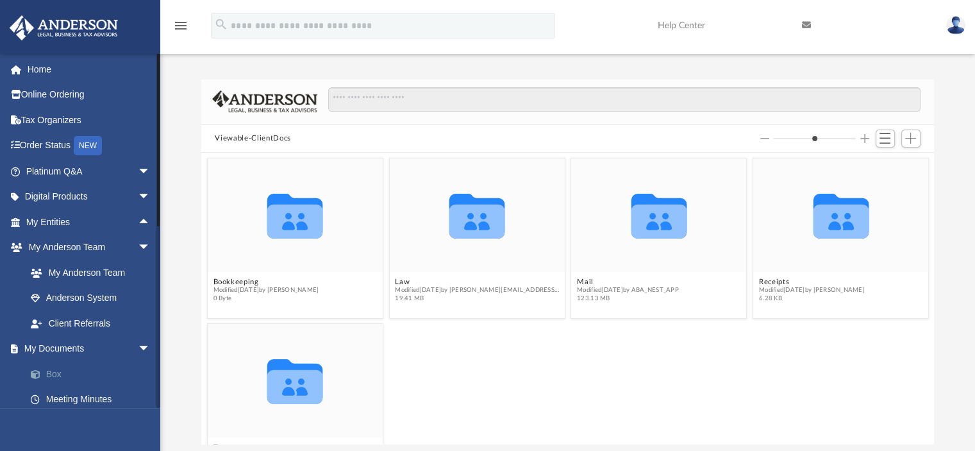
click at [59, 374] on link "Box" at bounding box center [94, 374] width 152 height 26
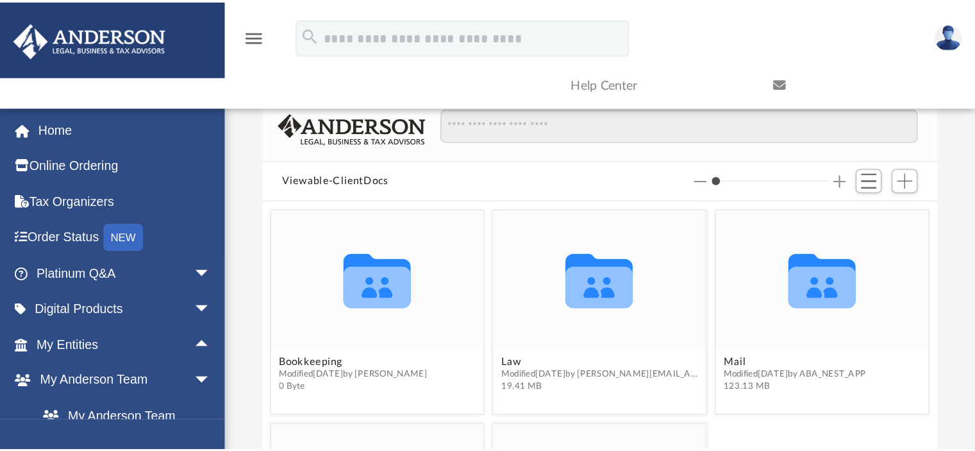
scroll to position [282, 723]
